Goal: Task Accomplishment & Management: Complete application form

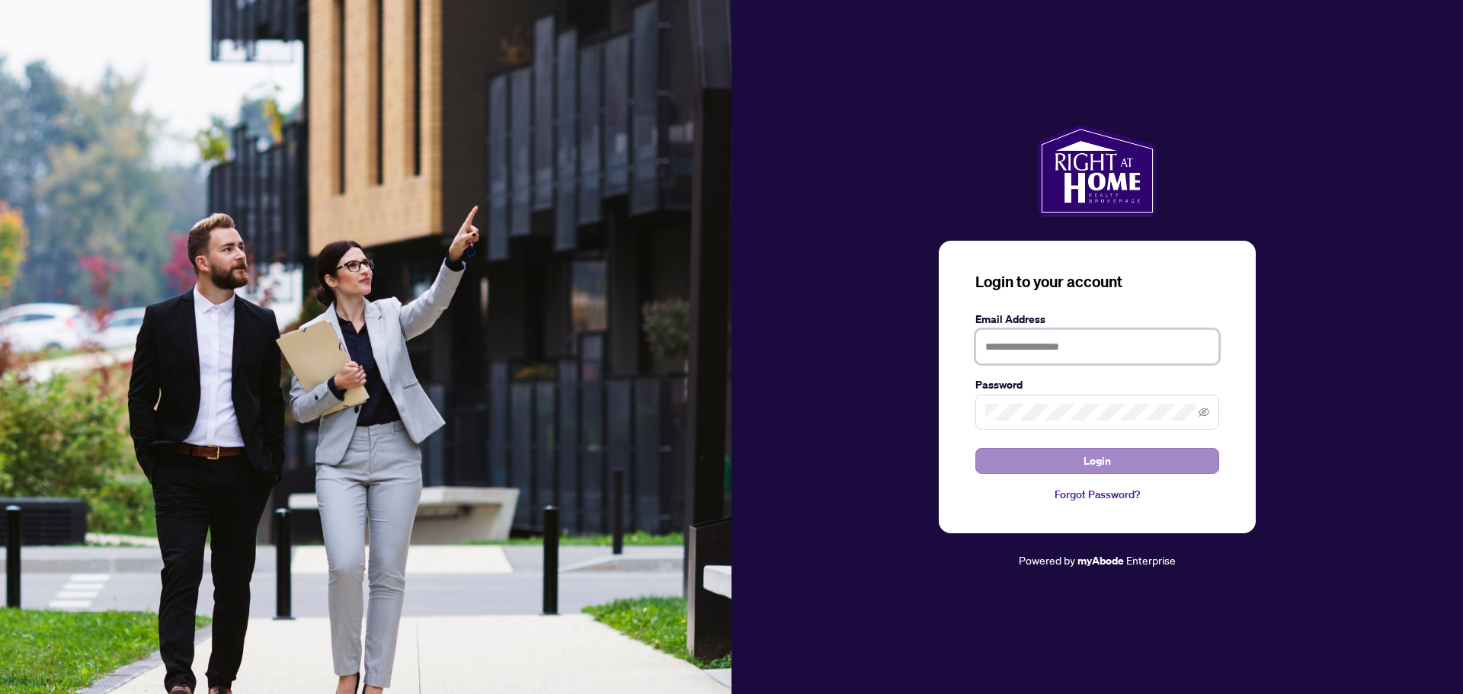
type input "**********"
click at [1104, 461] on span "Login" at bounding box center [1097, 461] width 27 height 24
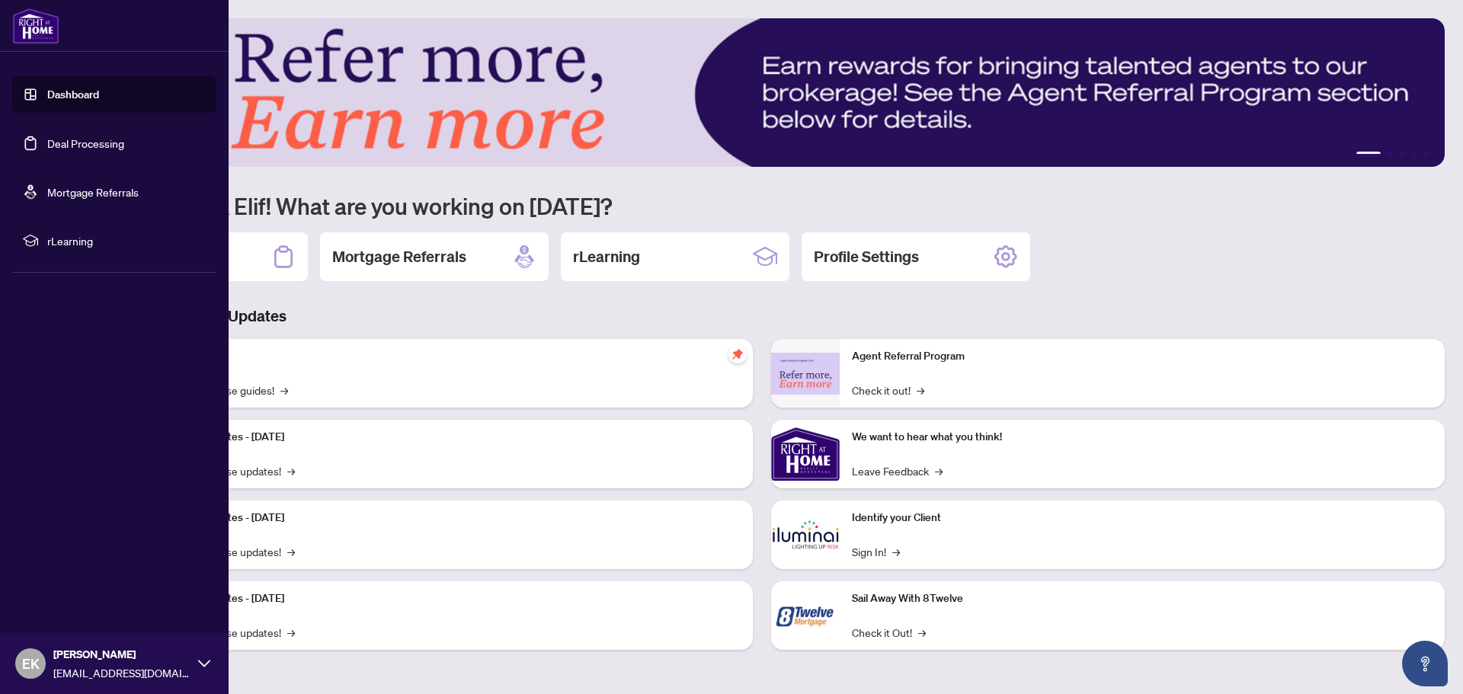
click at [73, 145] on link "Deal Processing" at bounding box center [85, 143] width 77 height 14
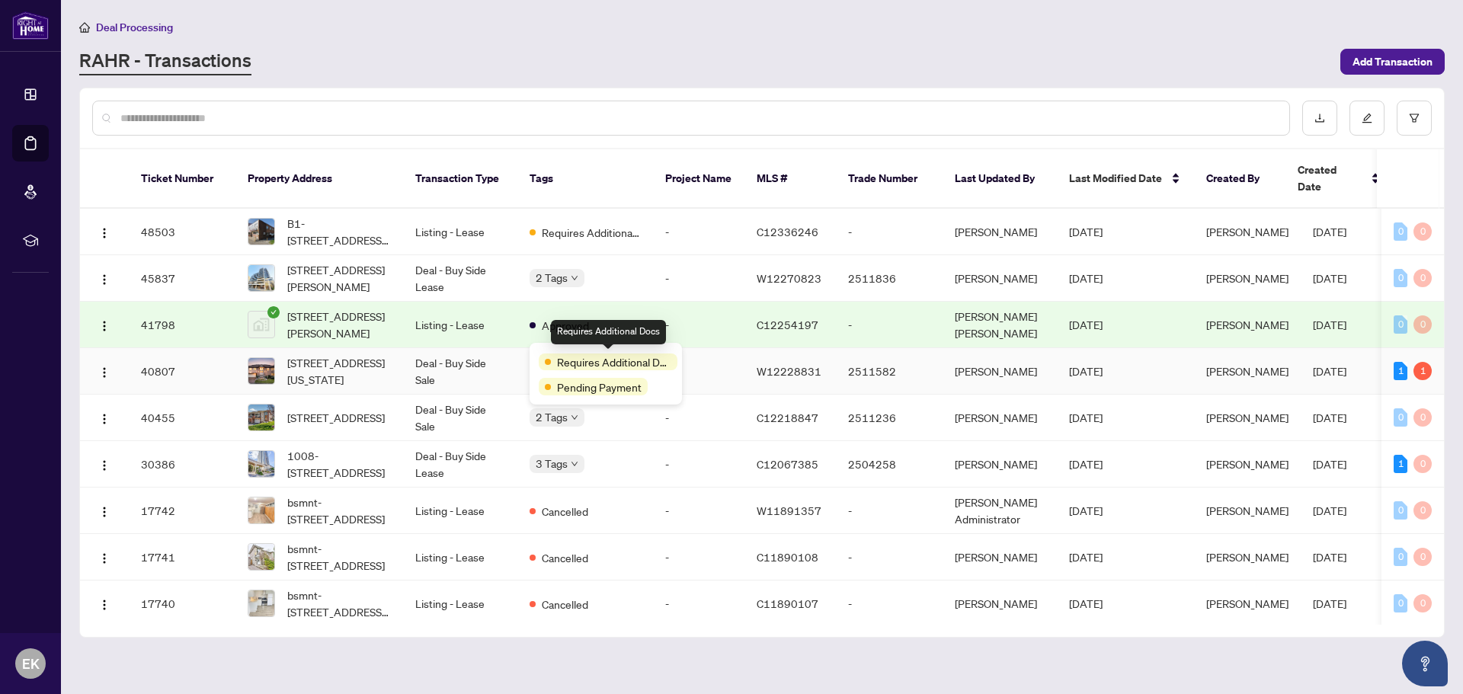
click at [598, 364] on span "Requires Additional Docs" at bounding box center [614, 362] width 114 height 17
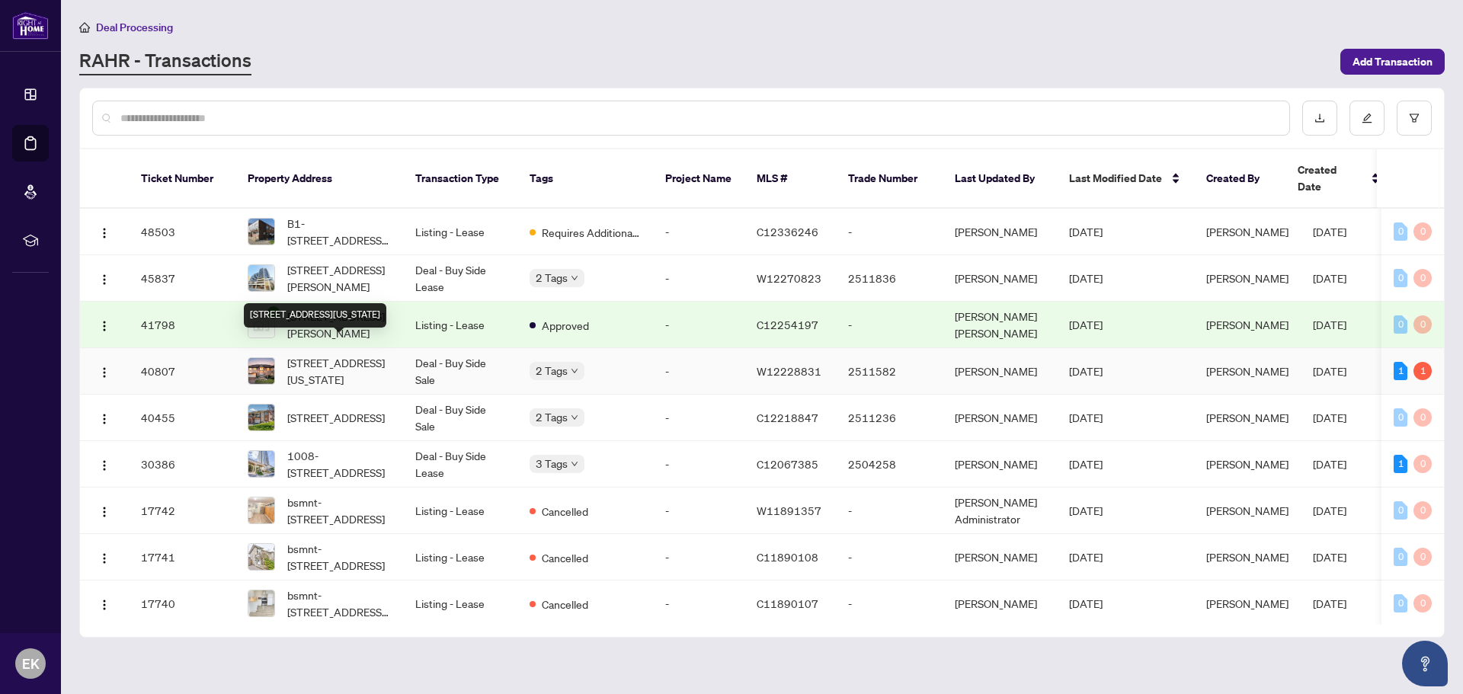
click at [322, 354] on span "[STREET_ADDRESS][US_STATE]" at bounding box center [339, 371] width 104 height 34
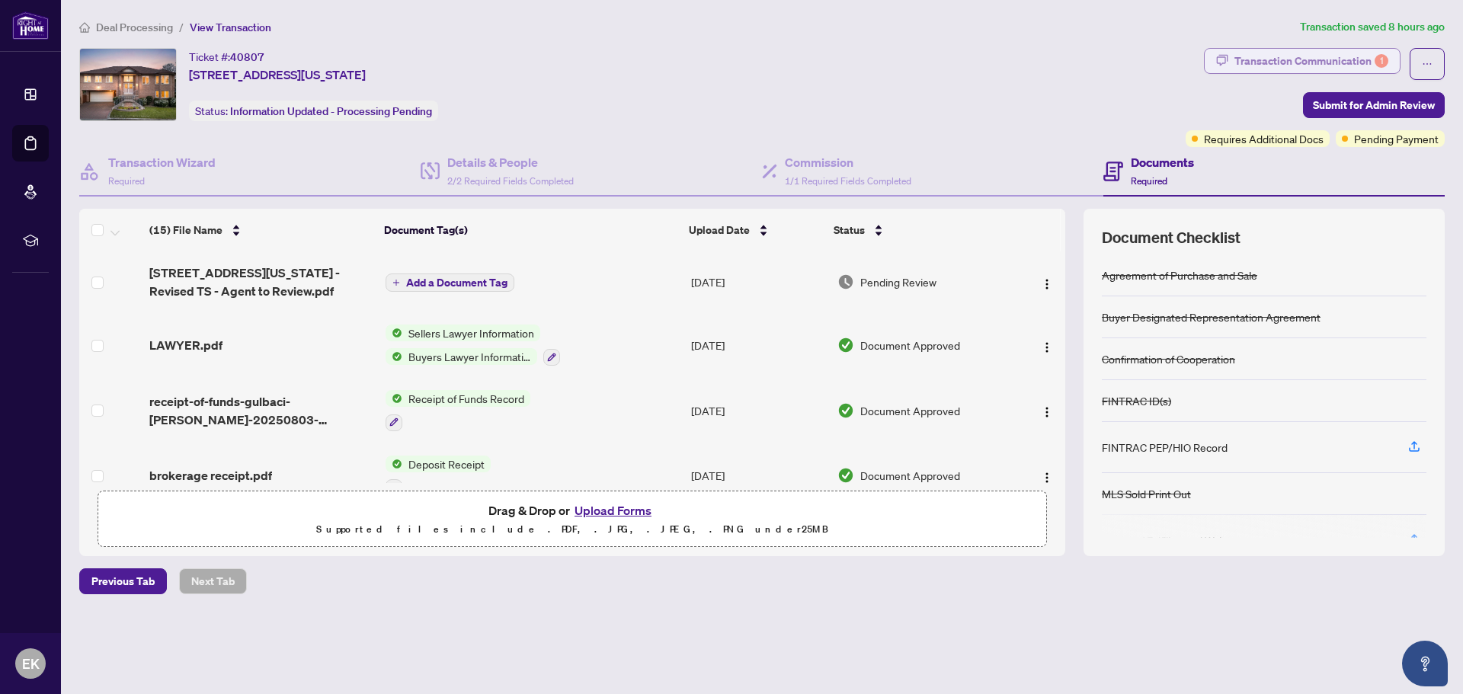
click at [1347, 62] on div "Transaction Communication 1" at bounding box center [1312, 61] width 154 height 24
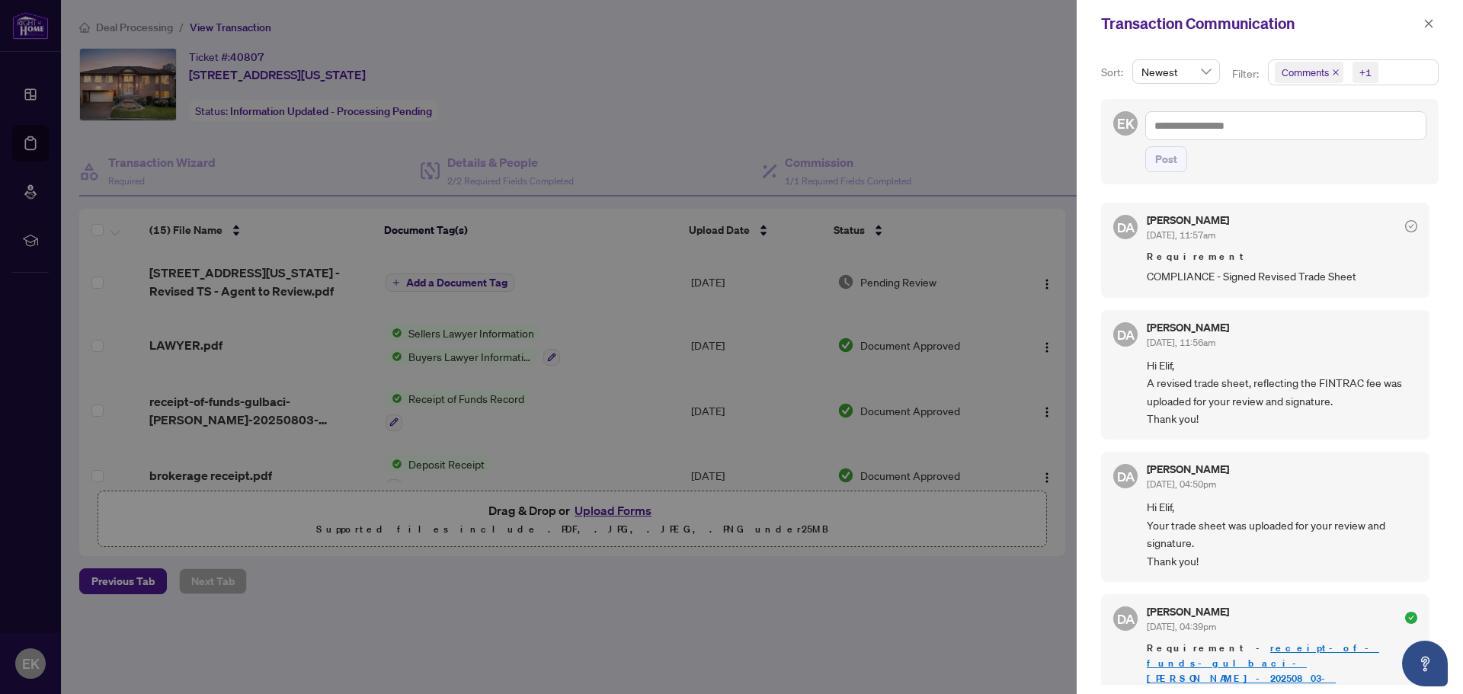
click at [277, 270] on div at bounding box center [731, 347] width 1463 height 694
click at [1428, 26] on icon "close" at bounding box center [1429, 23] width 11 height 11
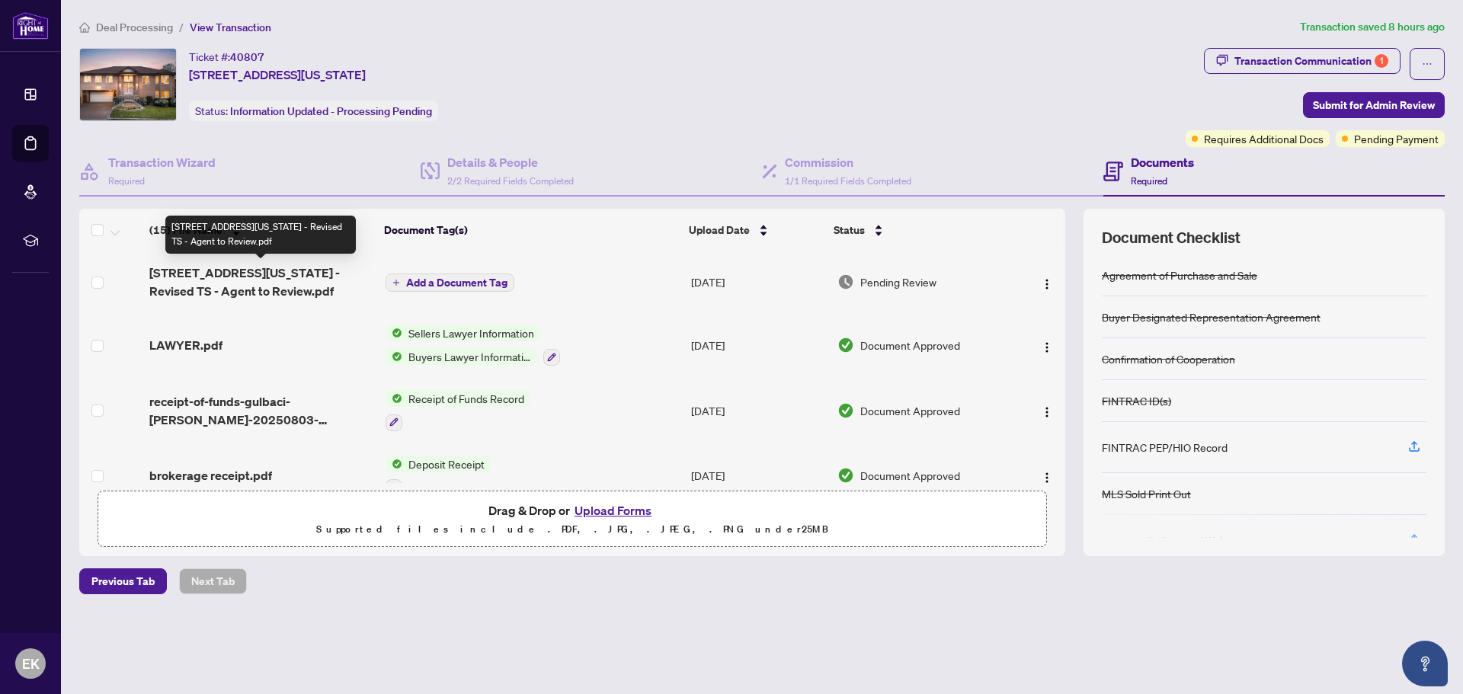
click at [284, 271] on span "[STREET_ADDRESS][US_STATE] - Revised TS - Agent to Review.pdf" at bounding box center [261, 282] width 224 height 37
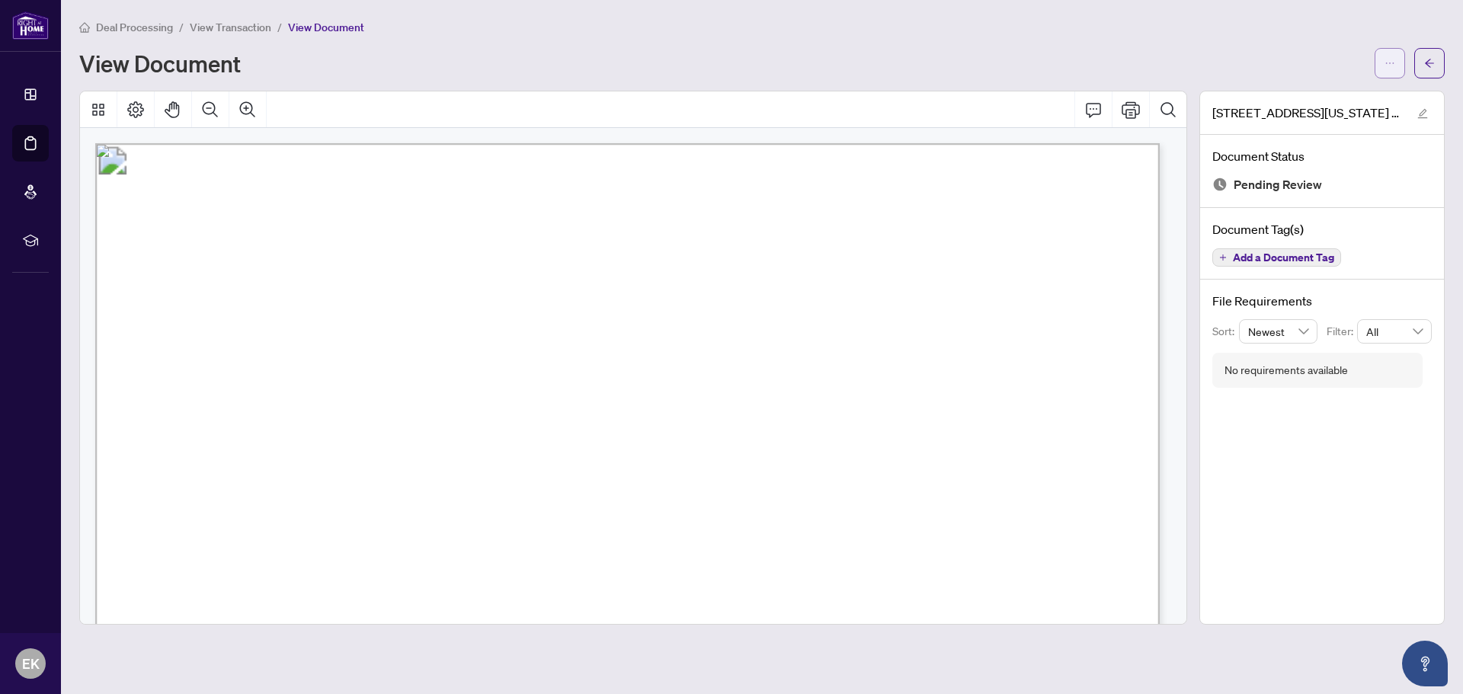
click at [1388, 64] on icon "ellipsis" at bounding box center [1390, 63] width 11 height 11
click at [1304, 98] on span "Download" at bounding box center [1336, 96] width 116 height 17
click at [243, 26] on span "View Transaction" at bounding box center [231, 28] width 82 height 14
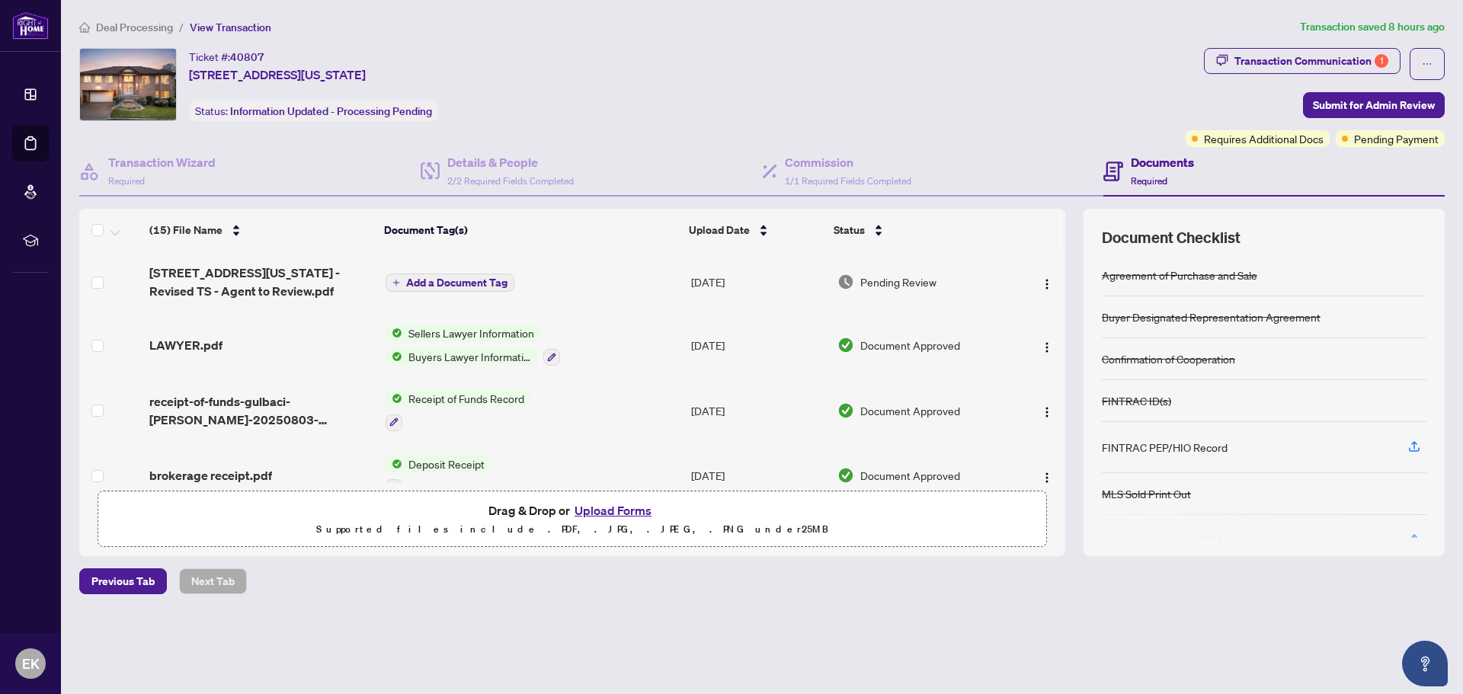
click at [604, 507] on button "Upload Forms" at bounding box center [613, 511] width 86 height 20
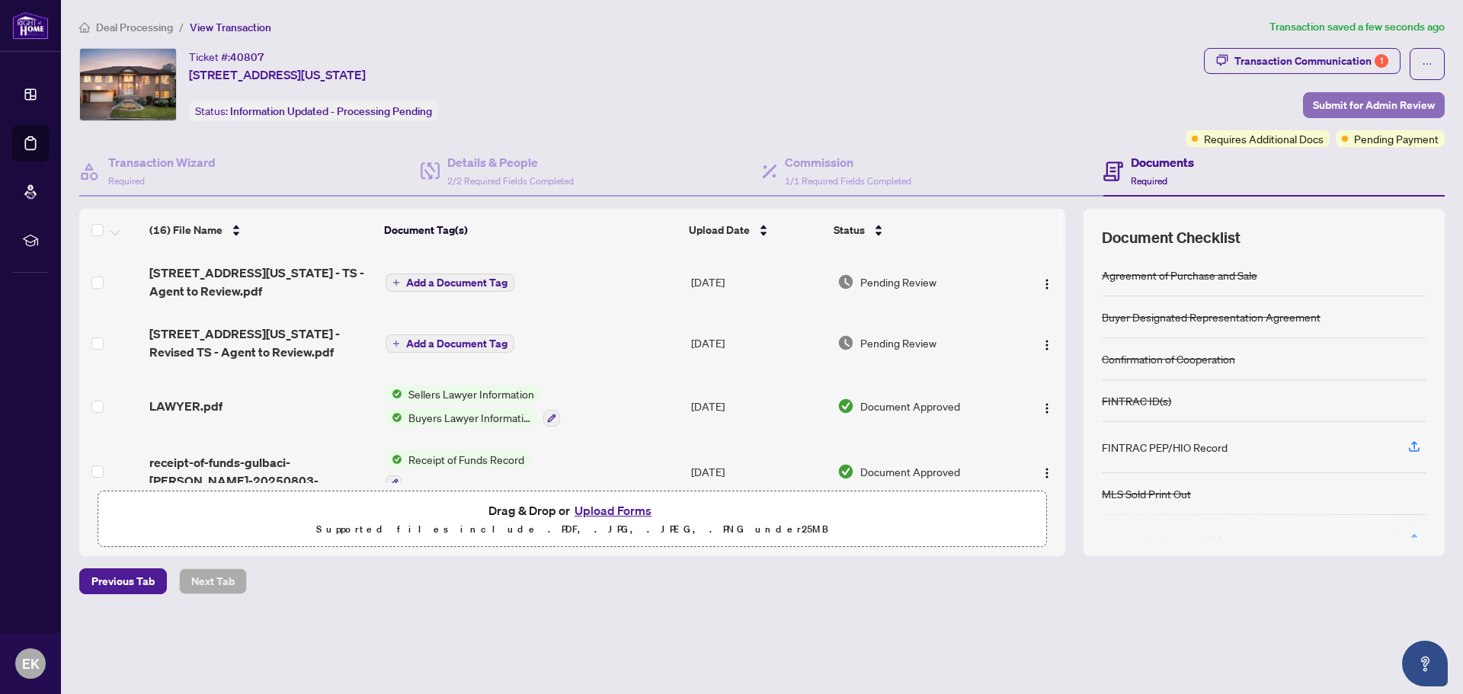
click at [1390, 107] on span "Submit for Admin Review" at bounding box center [1374, 105] width 122 height 24
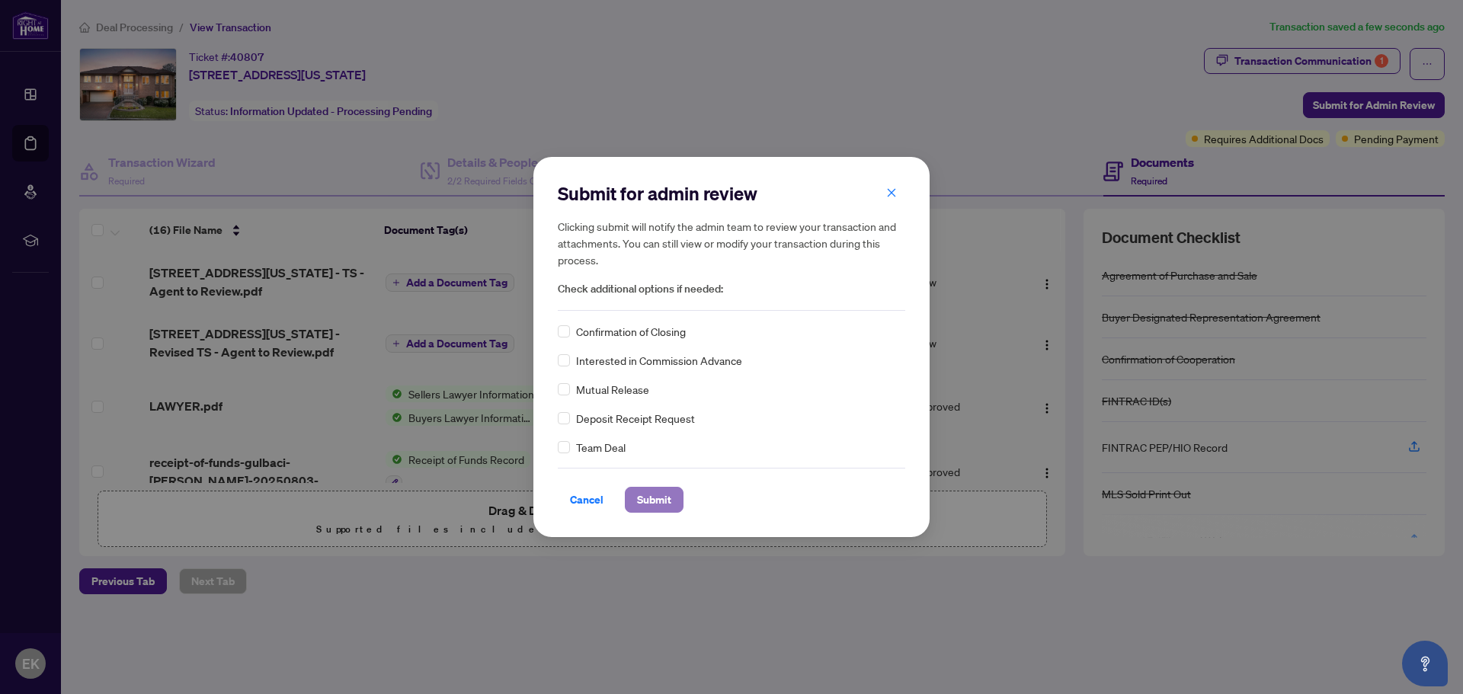
click at [660, 504] on span "Submit" at bounding box center [654, 500] width 34 height 24
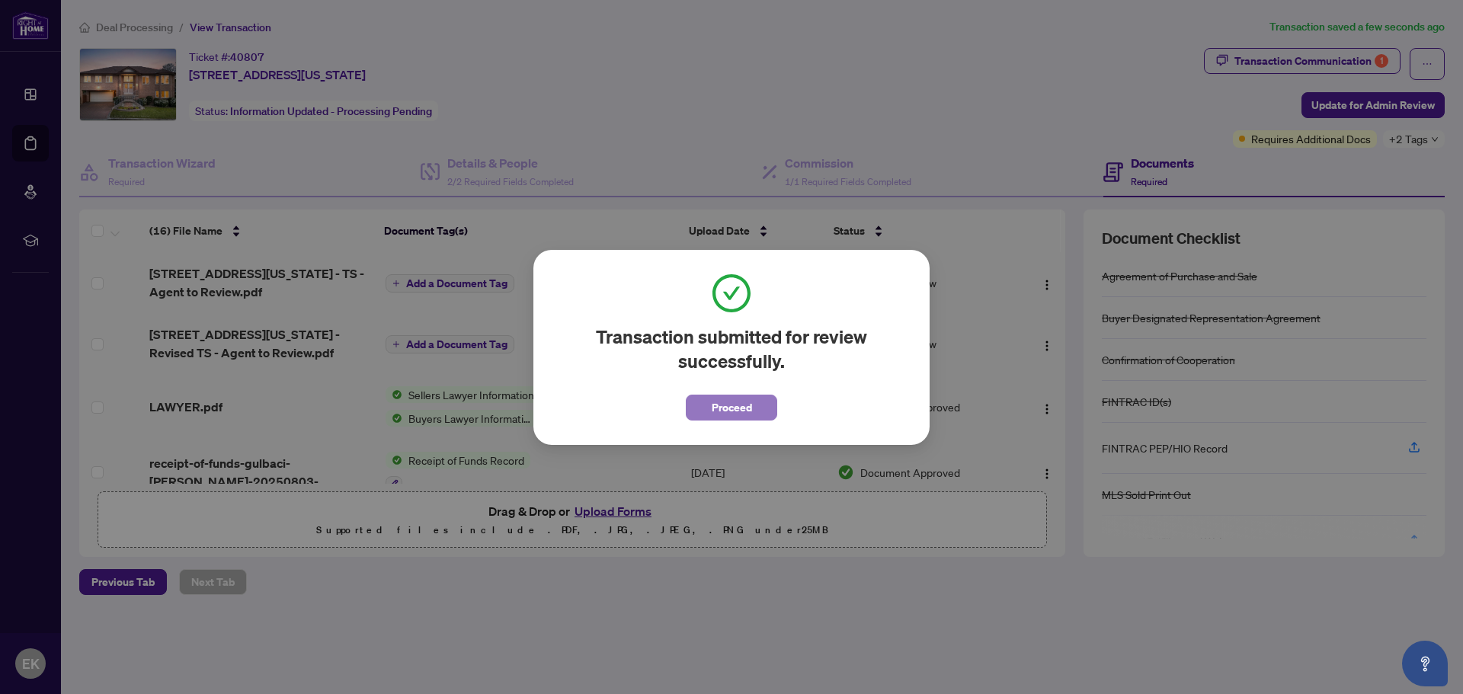
click at [742, 408] on span "Proceed" at bounding box center [732, 408] width 40 height 24
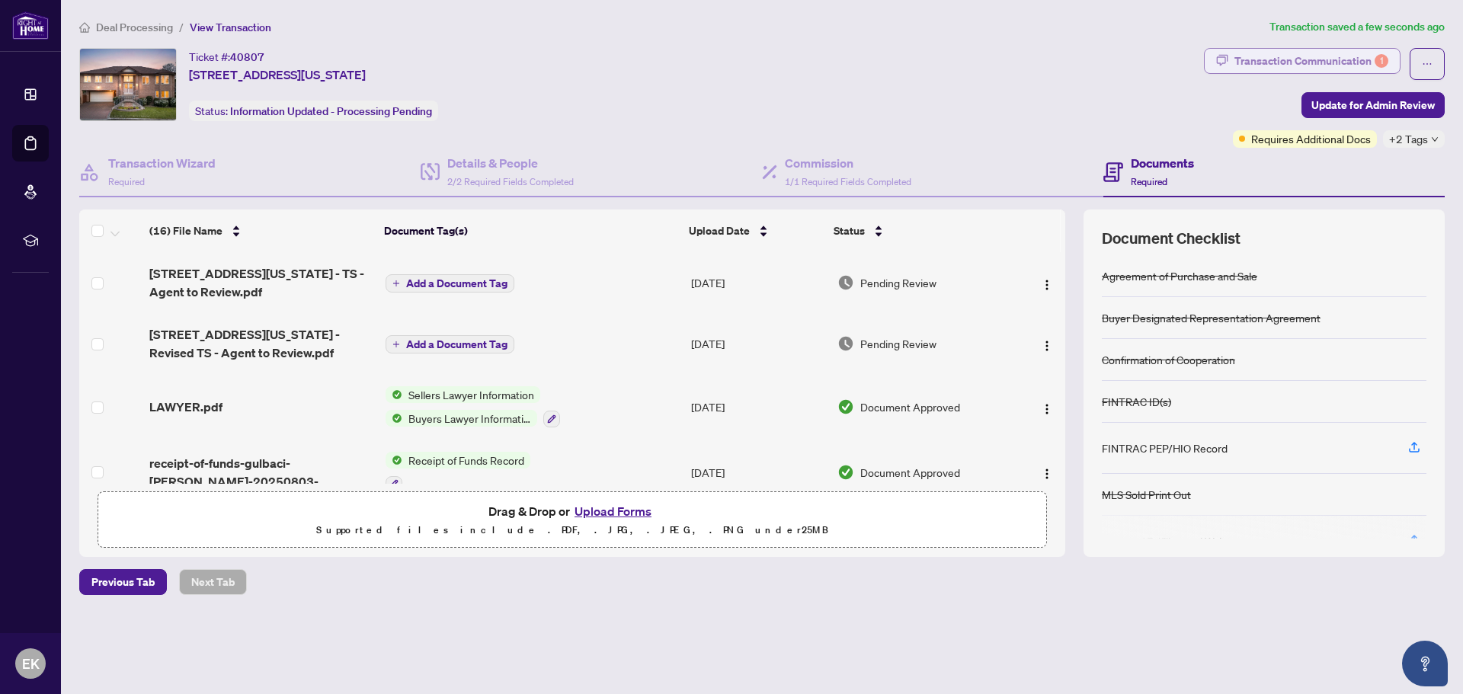
click at [1269, 50] on div "Transaction Communication 1" at bounding box center [1312, 61] width 154 height 24
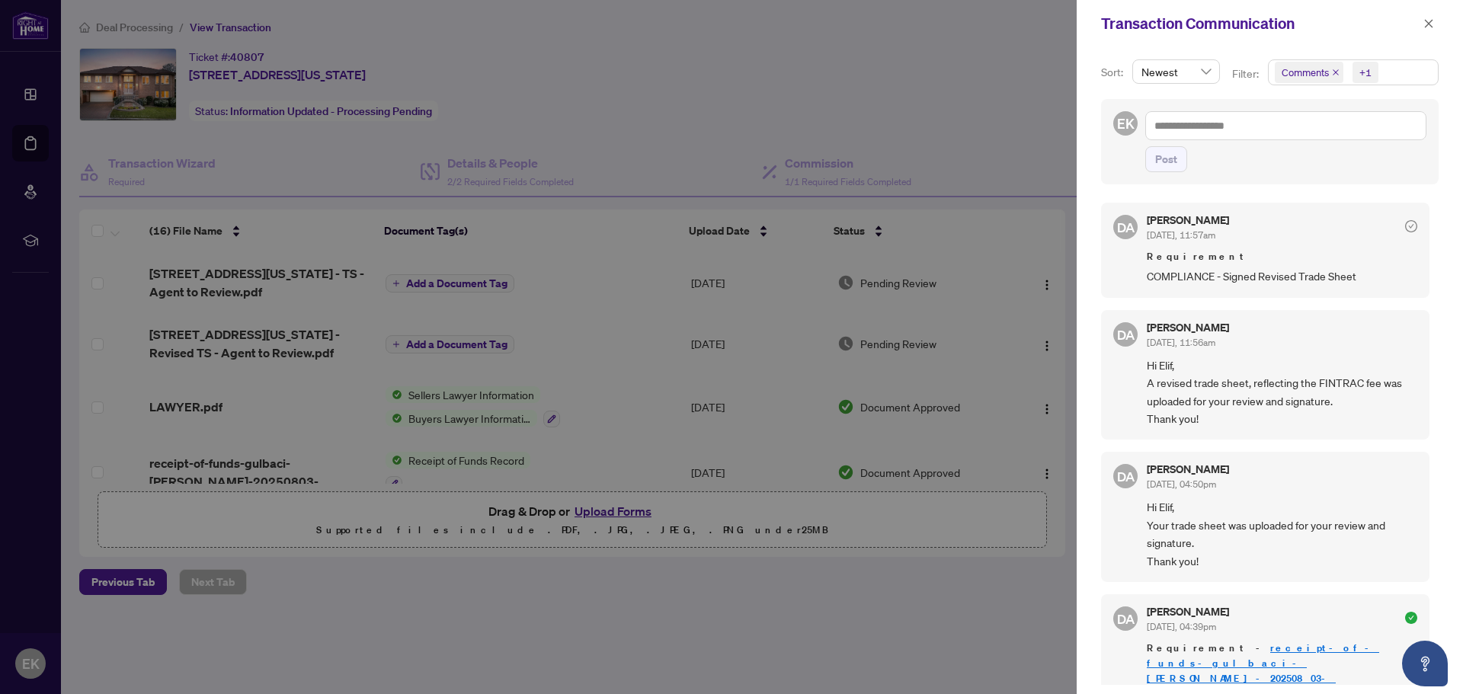
scroll to position [76, 0]
